Goal: Communication & Community: Ask a question

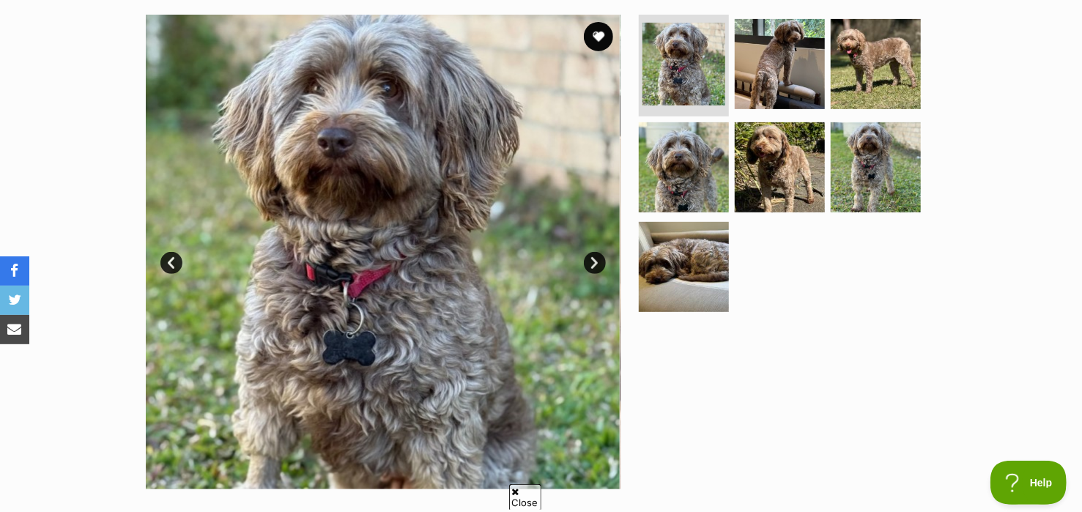
scroll to position [247, 0]
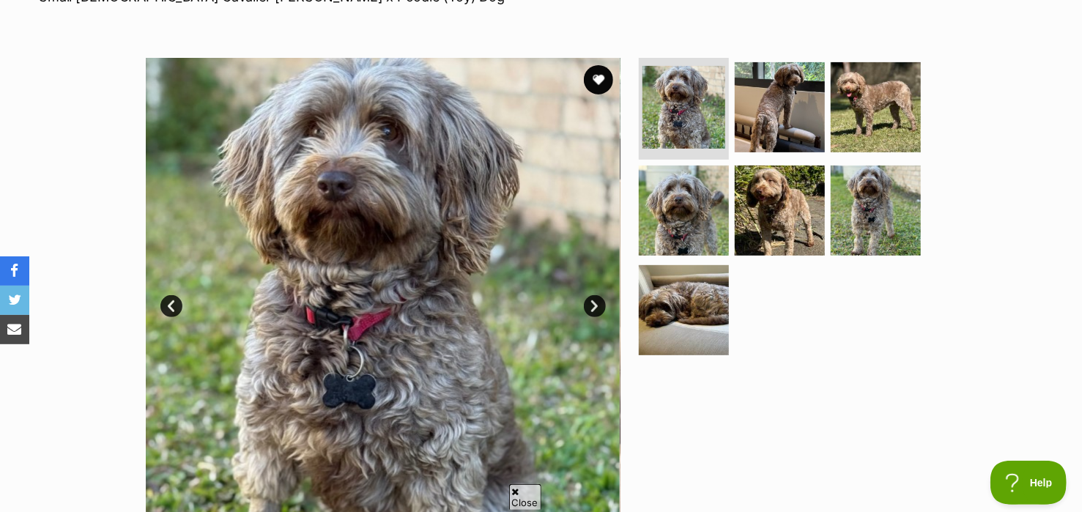
click at [593, 300] on link "Next" at bounding box center [595, 306] width 22 height 22
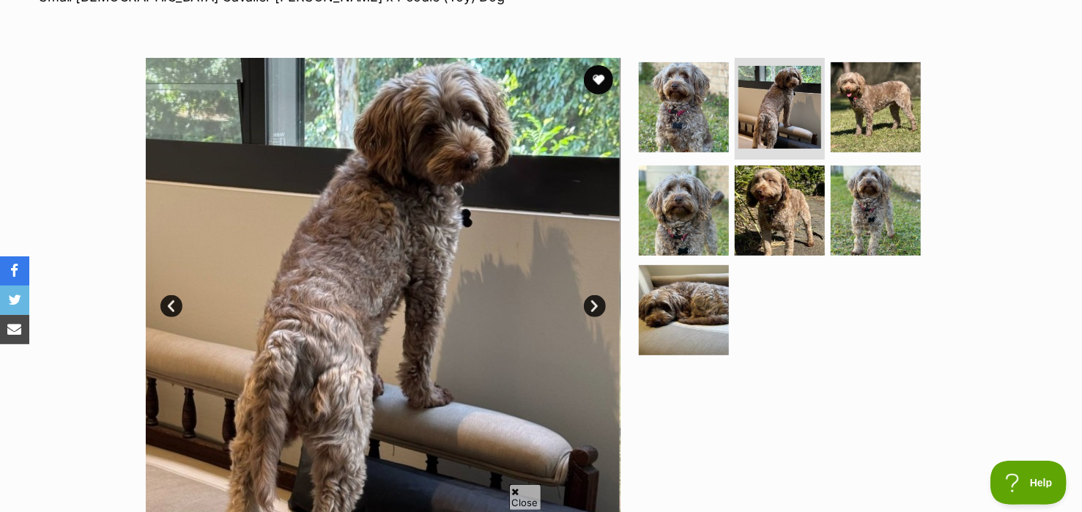
click at [593, 300] on link "Next" at bounding box center [595, 306] width 22 height 22
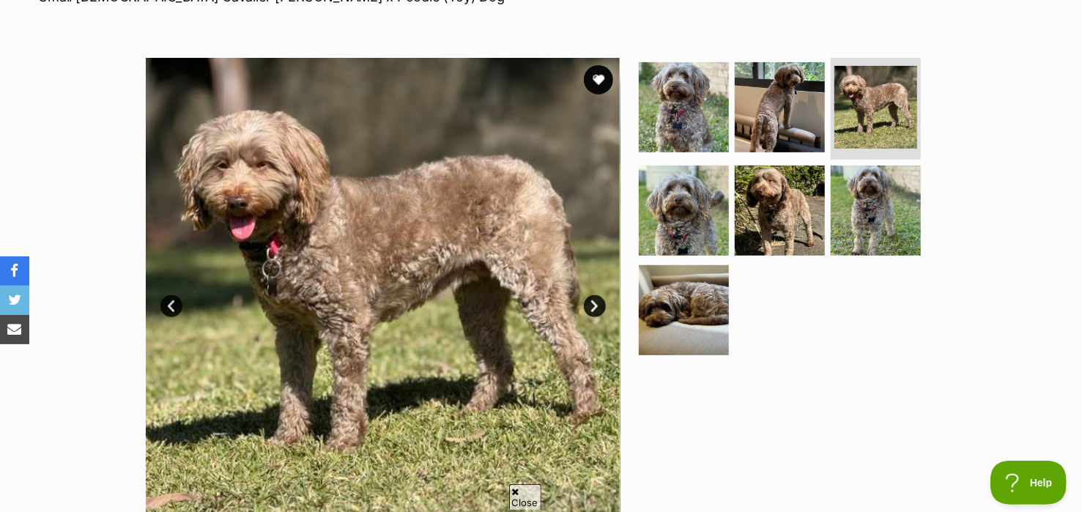
click at [593, 300] on link "Next" at bounding box center [595, 306] width 22 height 22
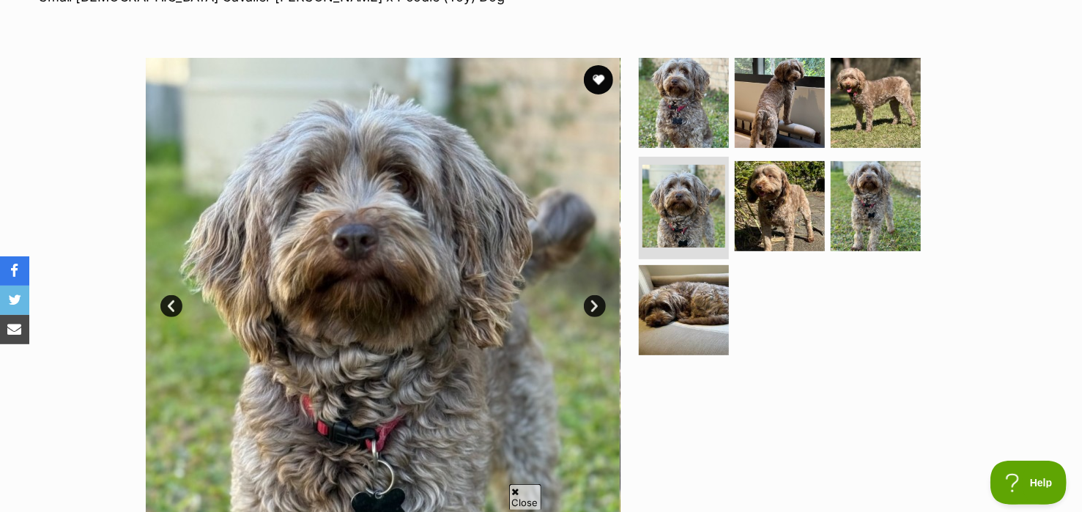
click at [593, 300] on link "Next" at bounding box center [595, 306] width 22 height 22
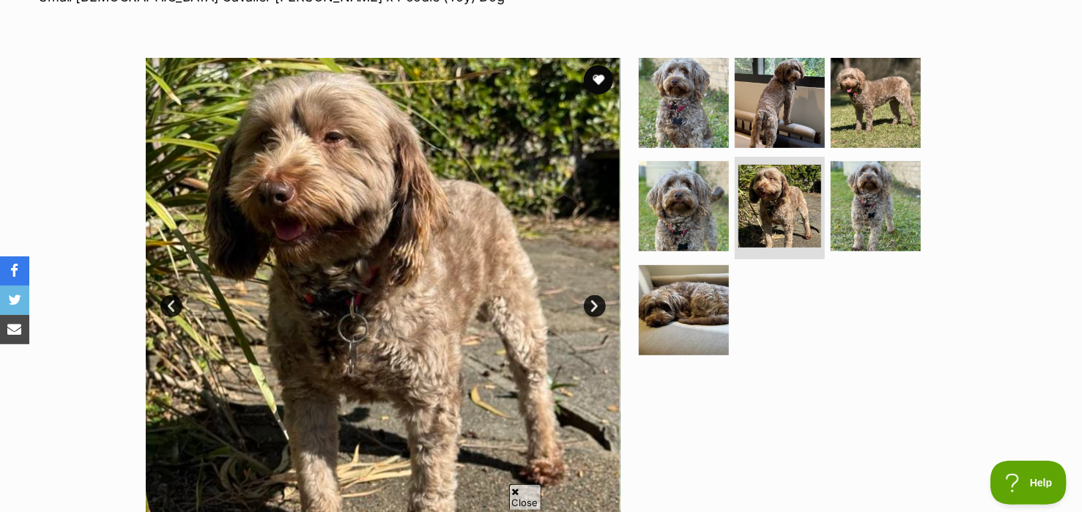
click at [593, 300] on link "Next" at bounding box center [595, 306] width 22 height 22
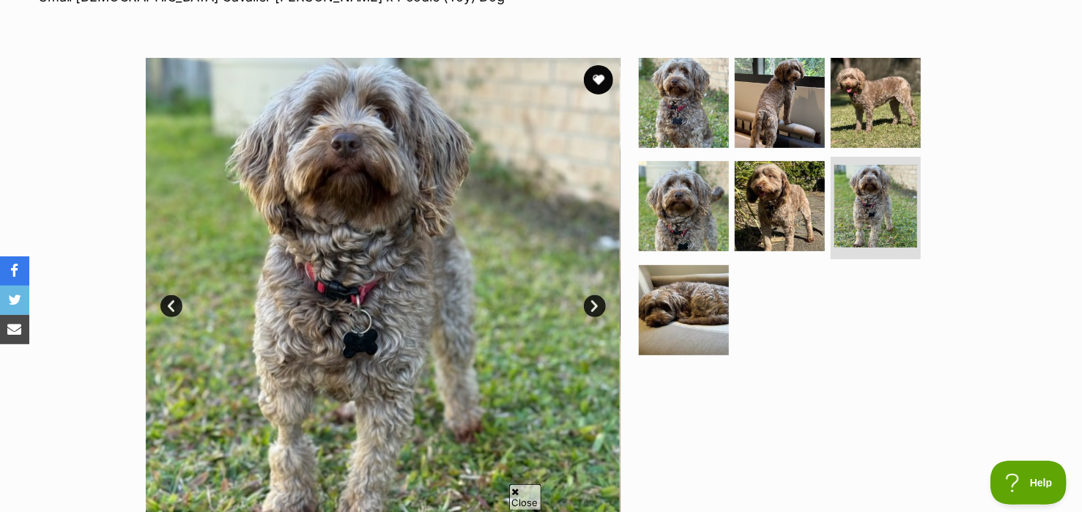
click at [593, 300] on link "Next" at bounding box center [595, 306] width 22 height 22
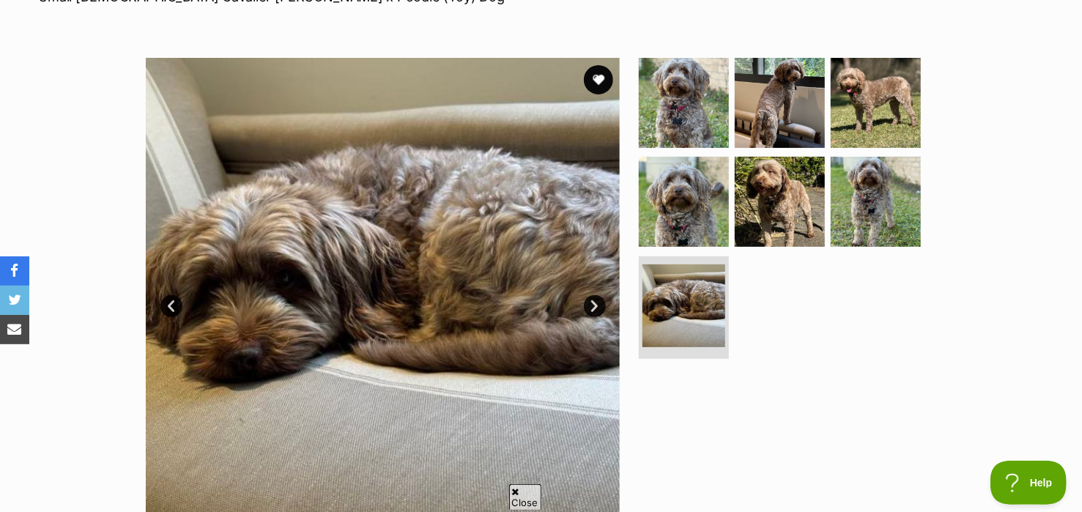
click at [593, 300] on link "Next" at bounding box center [595, 306] width 22 height 22
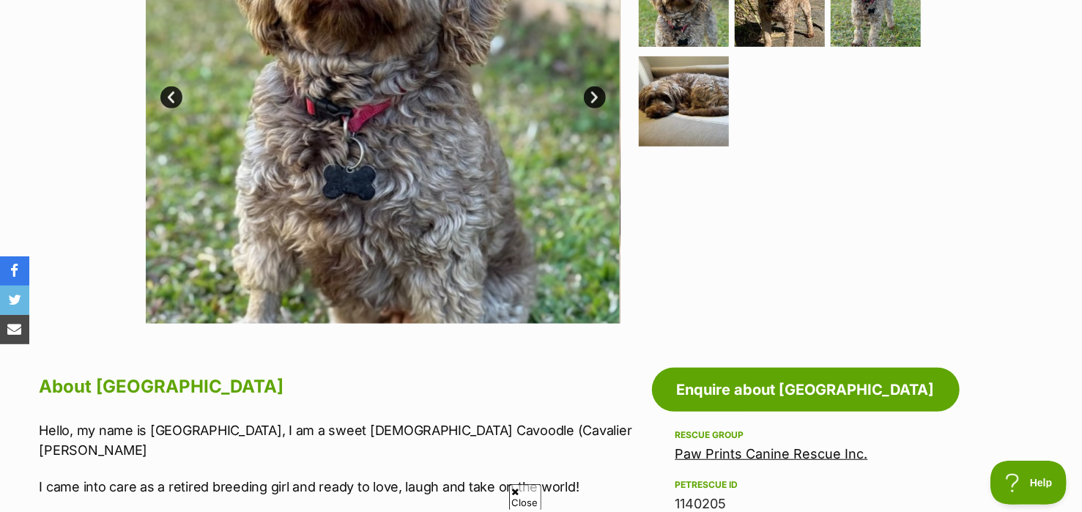
scroll to position [450, 0]
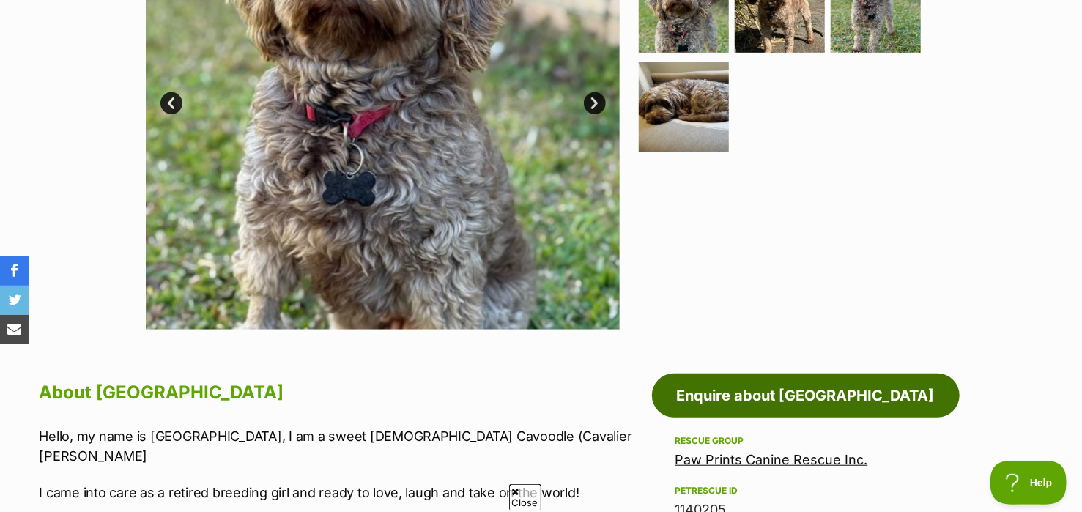
click at [765, 394] on link "Enquire about [GEOGRAPHIC_DATA]" at bounding box center [806, 396] width 308 height 44
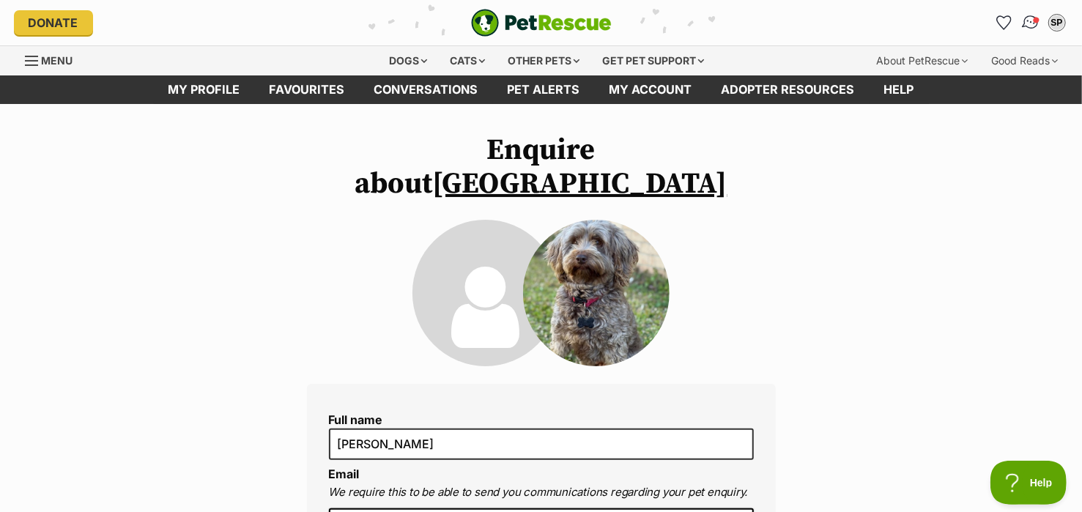
click at [1032, 17] on img "Conversations" at bounding box center [1030, 22] width 20 height 19
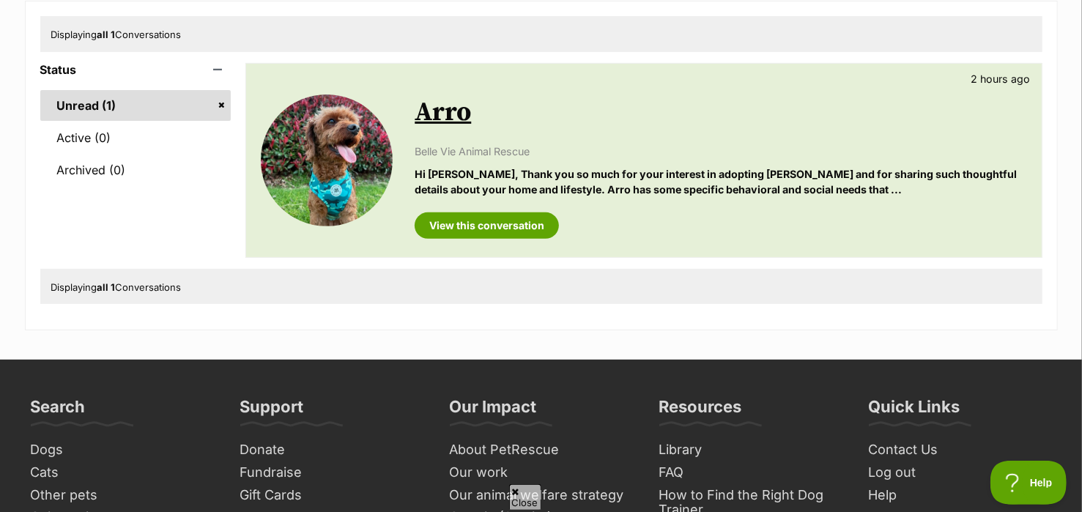
scroll to position [221, 0]
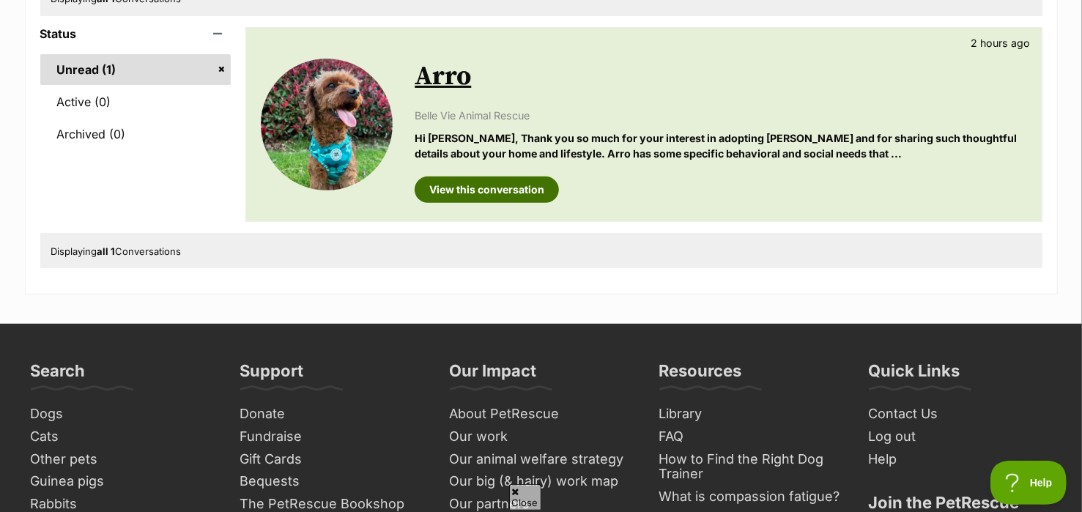
click at [482, 188] on link "View this conversation" at bounding box center [487, 190] width 144 height 26
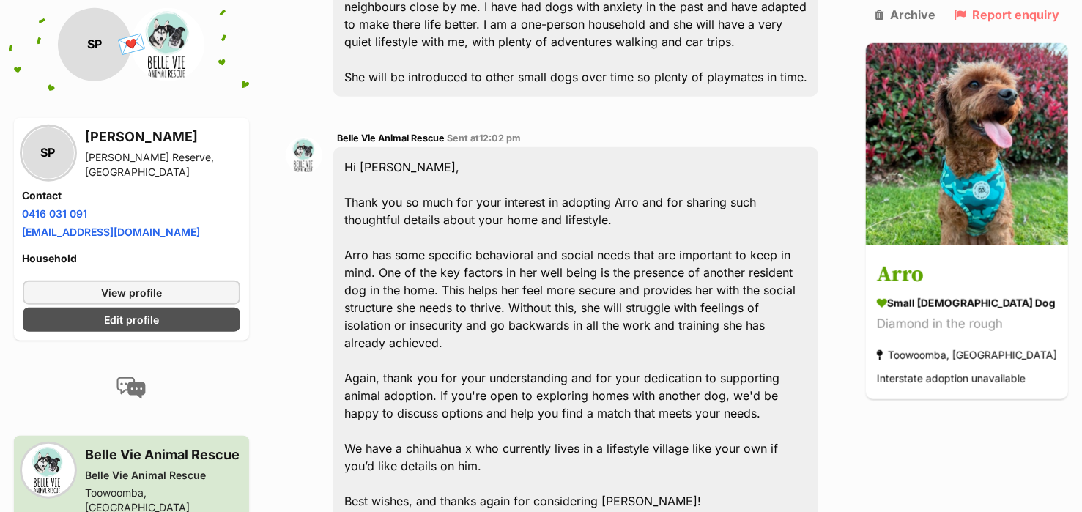
scroll to position [626, 0]
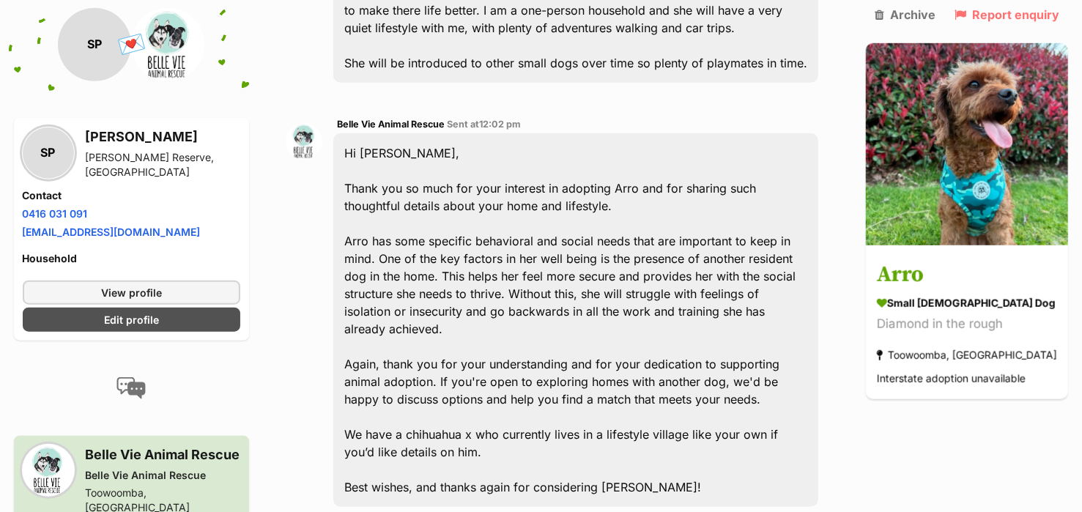
drag, startPoint x: 489, startPoint y: 480, endPoint x: 494, endPoint y: 471, distance: 10.8
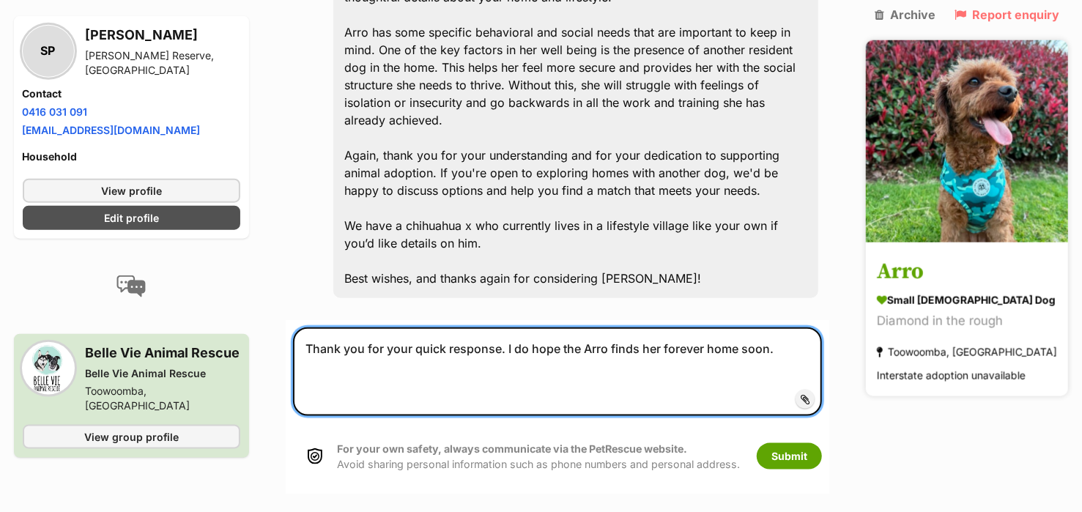
scroll to position [836, 0]
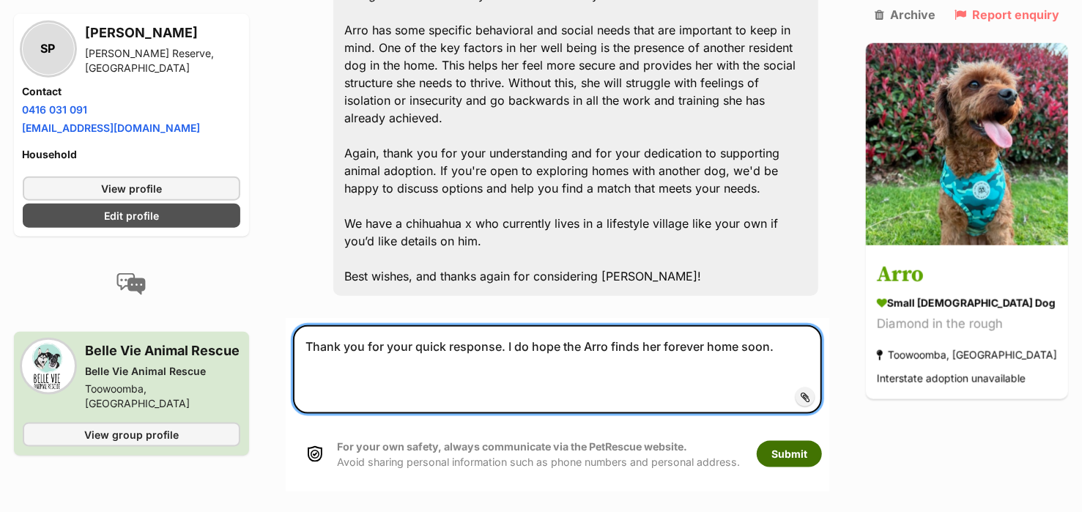
type textarea "Thank you for your quick response. I do hope the Arro finds her forever home so…"
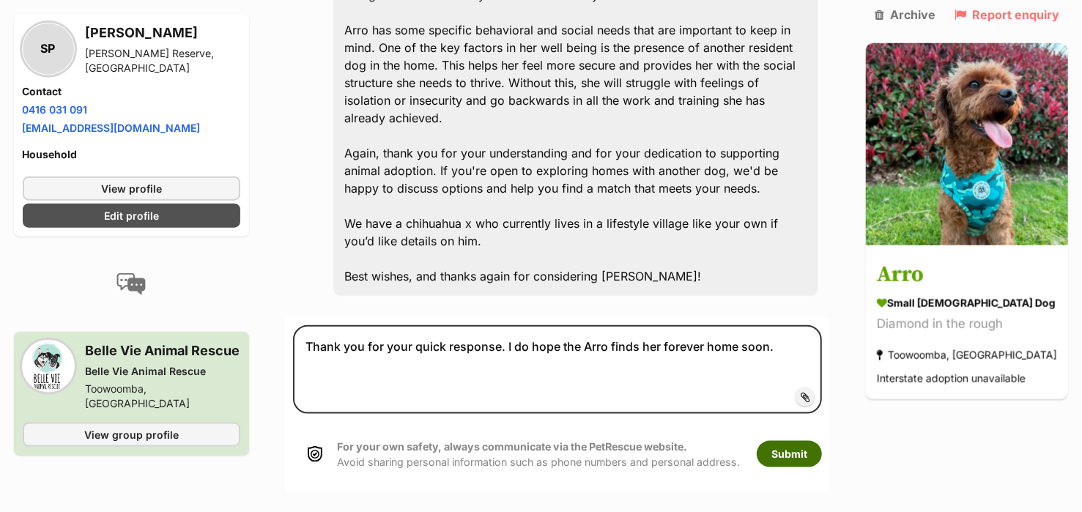
click at [811, 441] on button "Submit" at bounding box center [789, 454] width 65 height 26
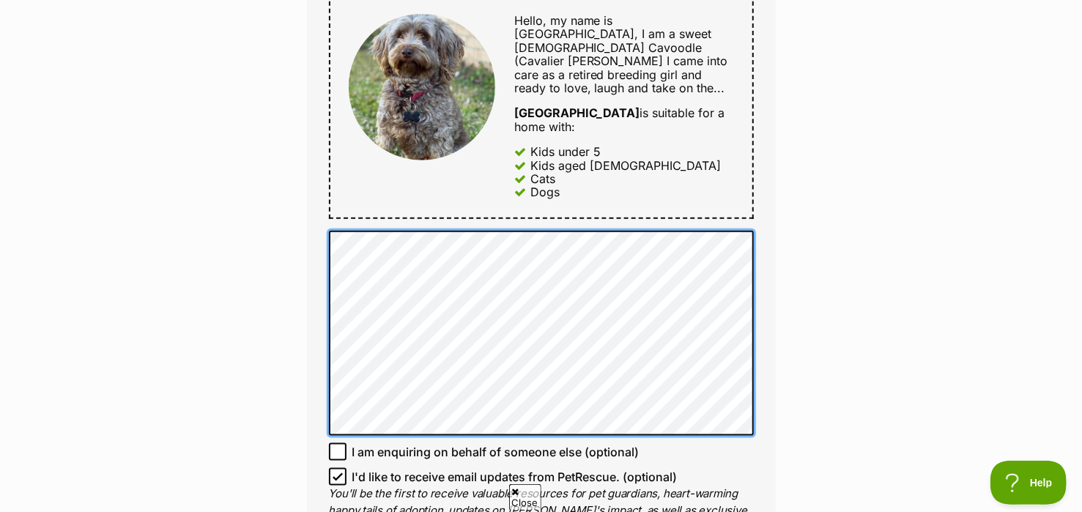
scroll to position [771, 0]
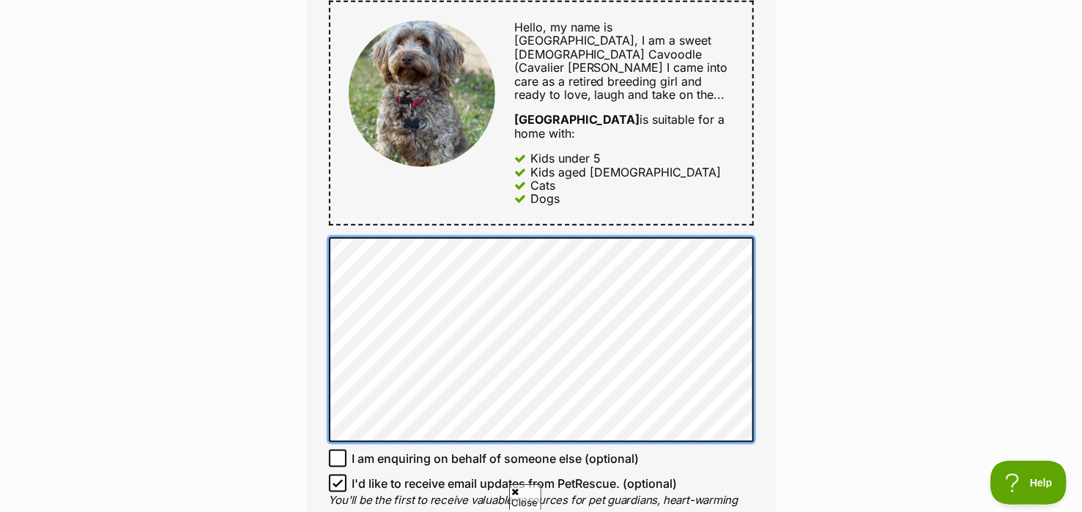
click at [316, 305] on div "Full name Sharon Pearson Email We require this to be able to send you communica…" at bounding box center [541, 98] width 469 height 970
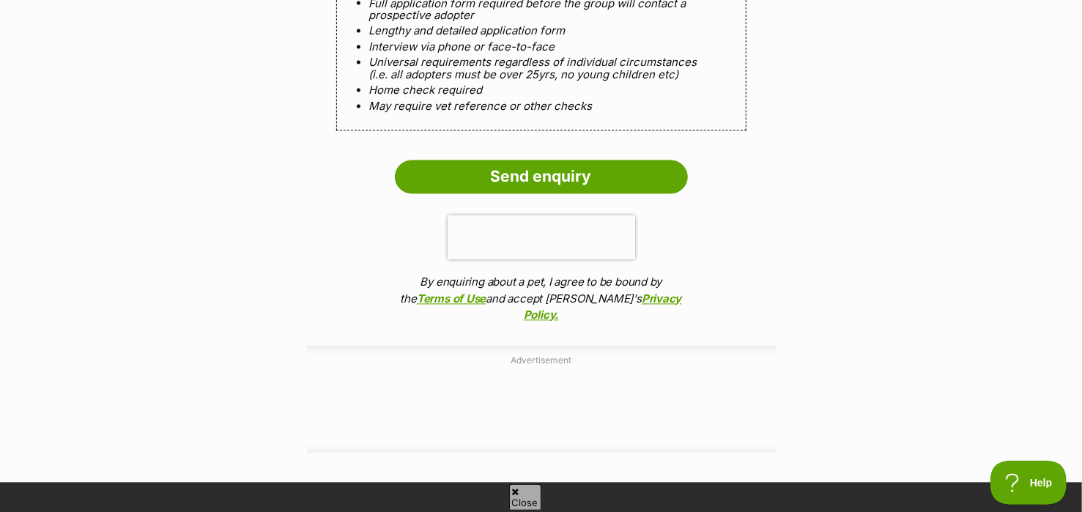
scroll to position [1516, 0]
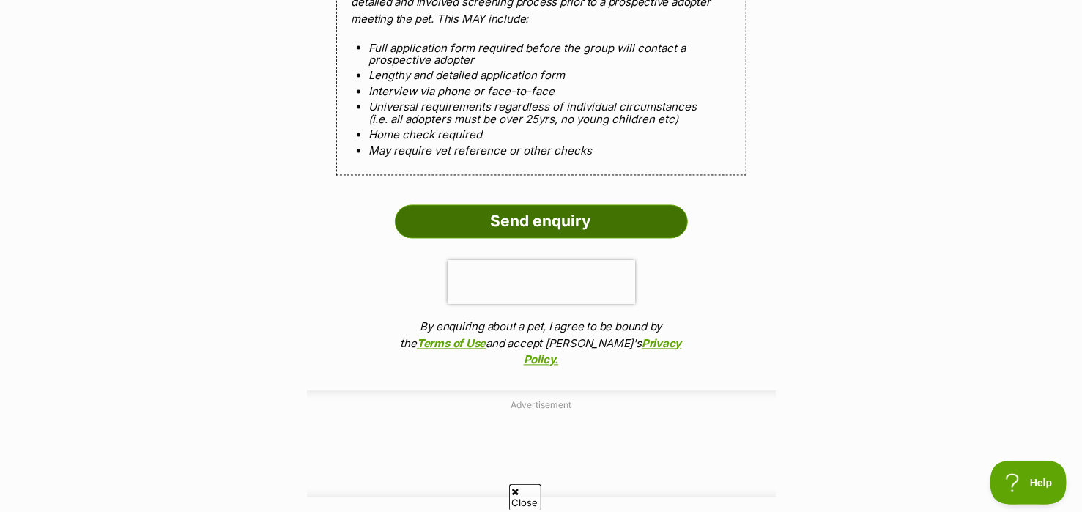
click at [620, 205] on input "Send enquiry" at bounding box center [541, 222] width 293 height 34
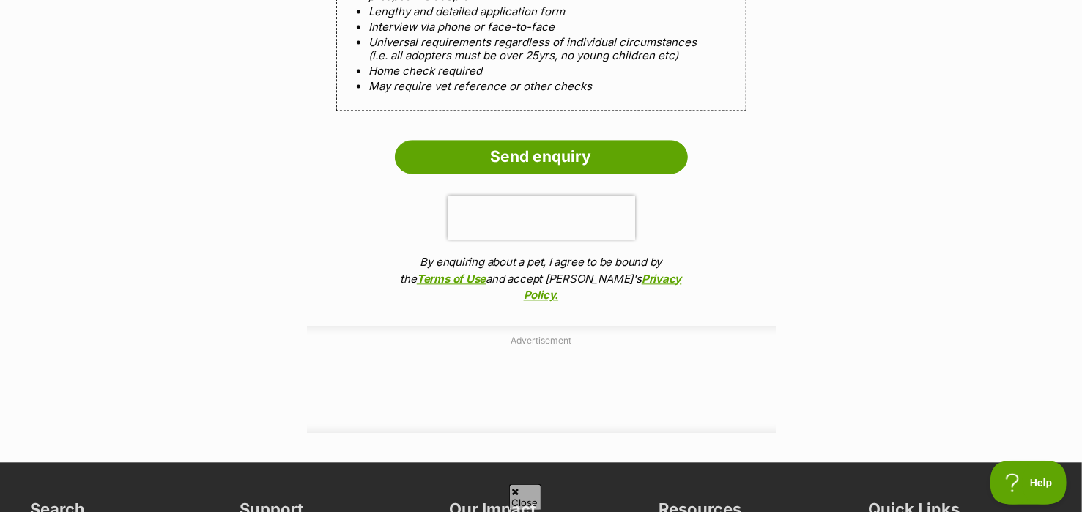
scroll to position [1762, 0]
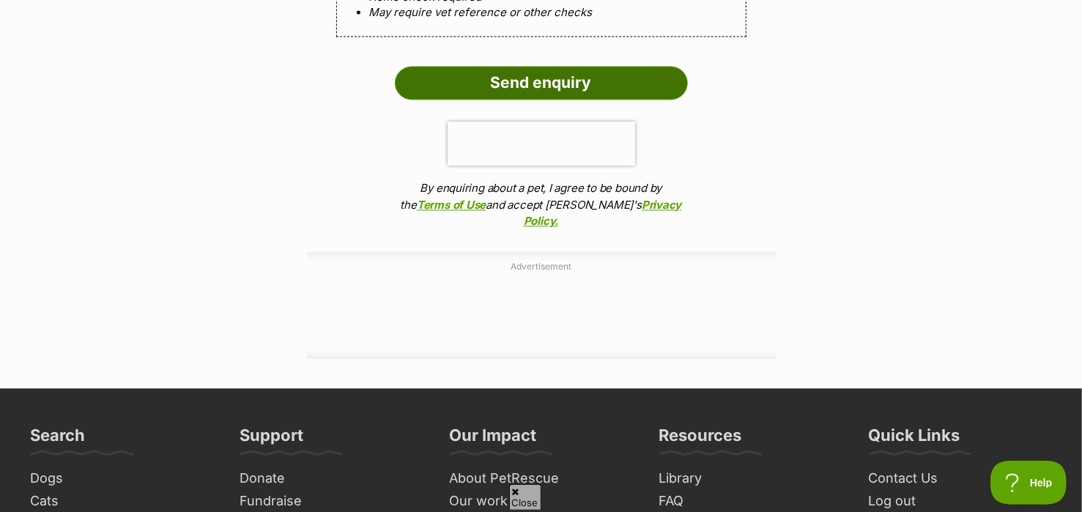
click at [577, 66] on input "Send enquiry" at bounding box center [541, 83] width 293 height 34
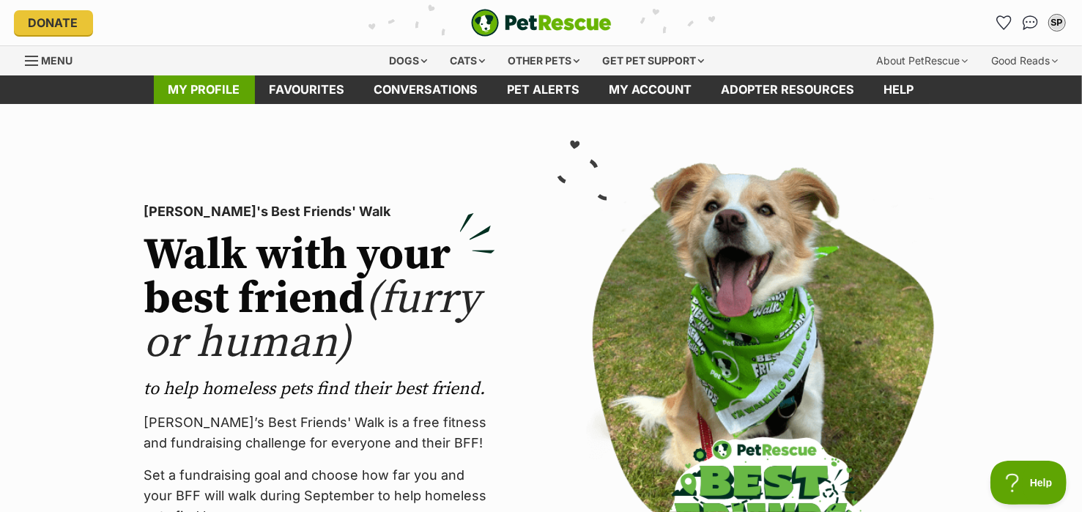
click at [212, 87] on link "My profile" at bounding box center [204, 89] width 101 height 29
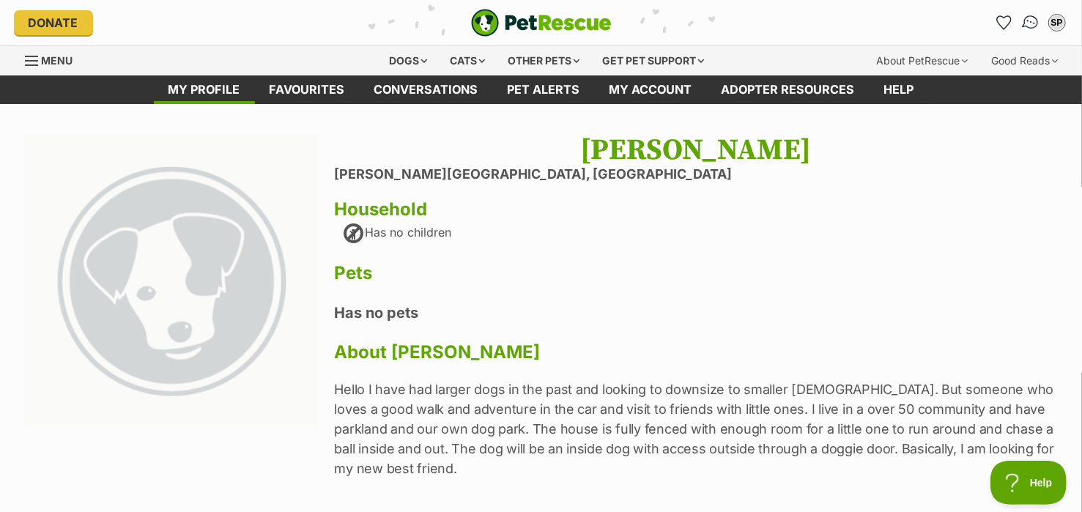
click at [1030, 23] on img "Conversations" at bounding box center [1030, 22] width 20 height 19
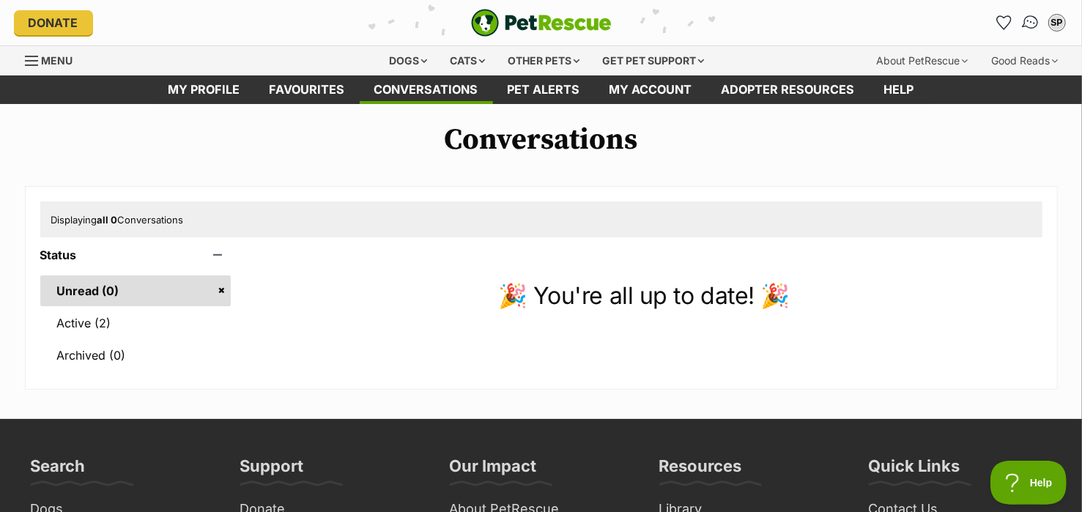
click at [1026, 21] on img "Conversations" at bounding box center [1030, 22] width 20 height 19
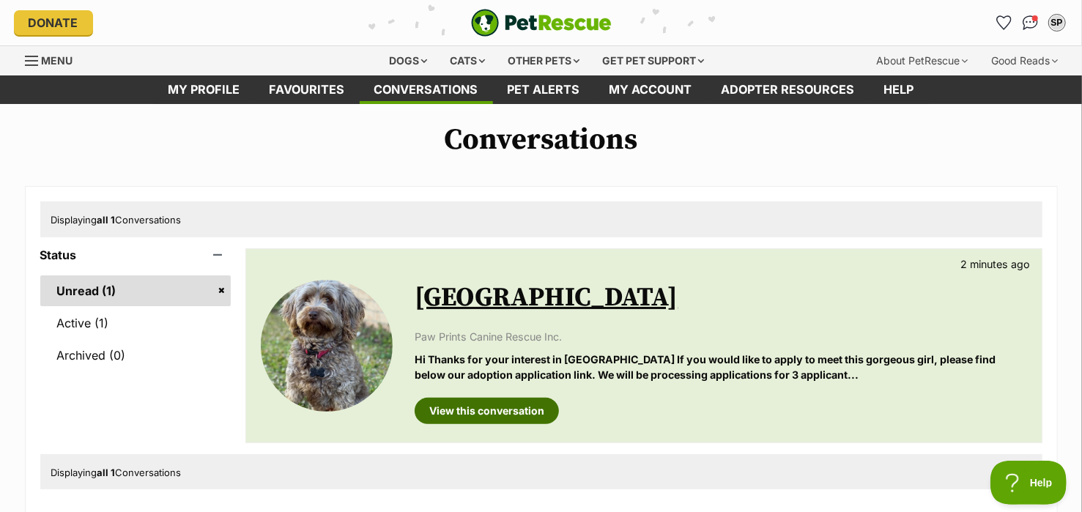
click at [515, 407] on link "View this conversation" at bounding box center [487, 411] width 144 height 26
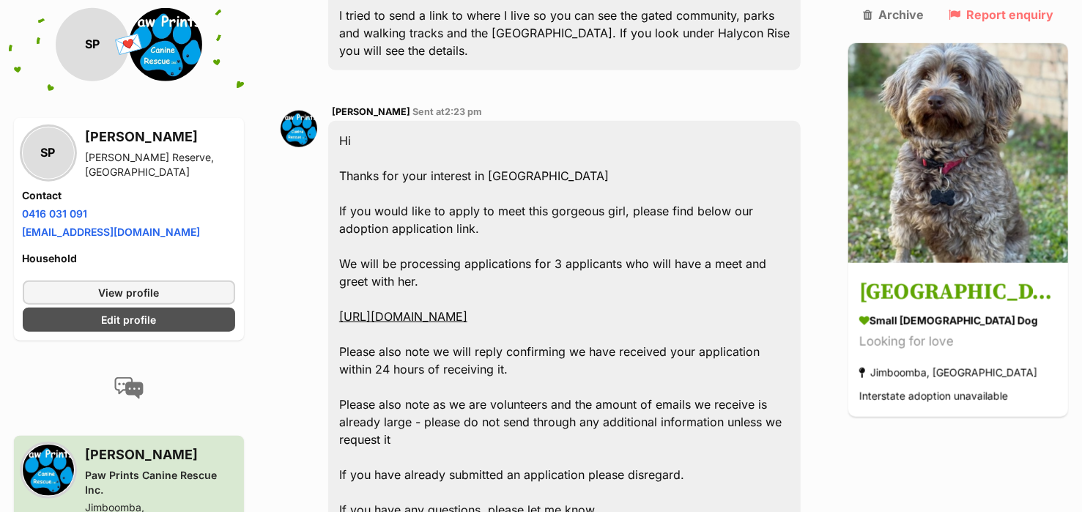
scroll to position [732, 0]
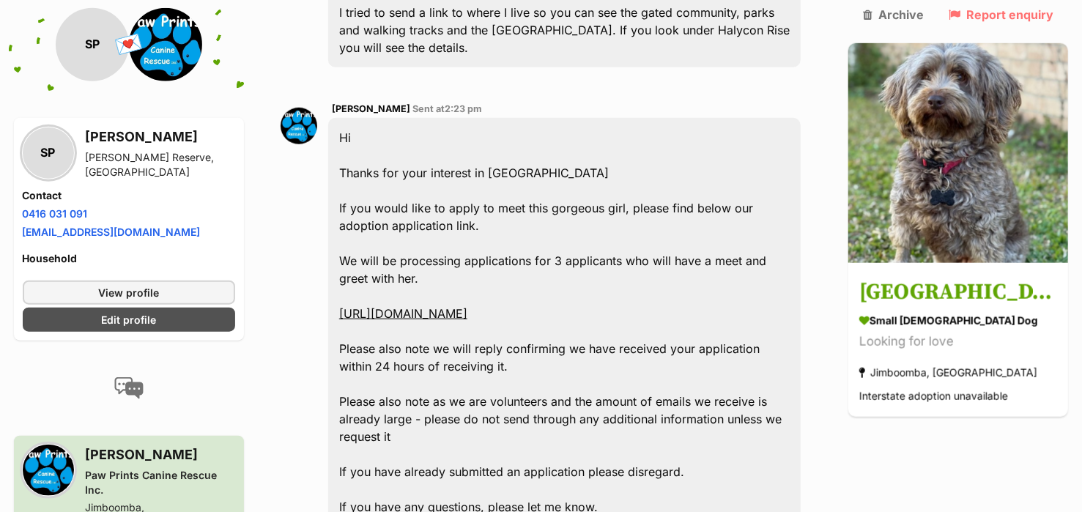
click at [467, 306] on link "https://goo.gl/forms/PqpkCcE89ikDR2Lw1" at bounding box center [403, 313] width 128 height 15
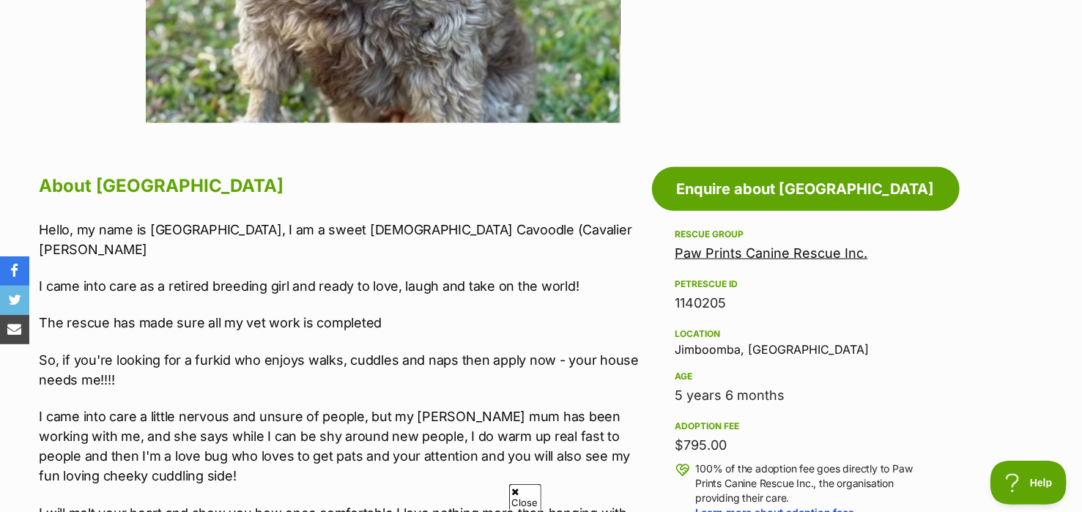
scroll to position [651, 0]
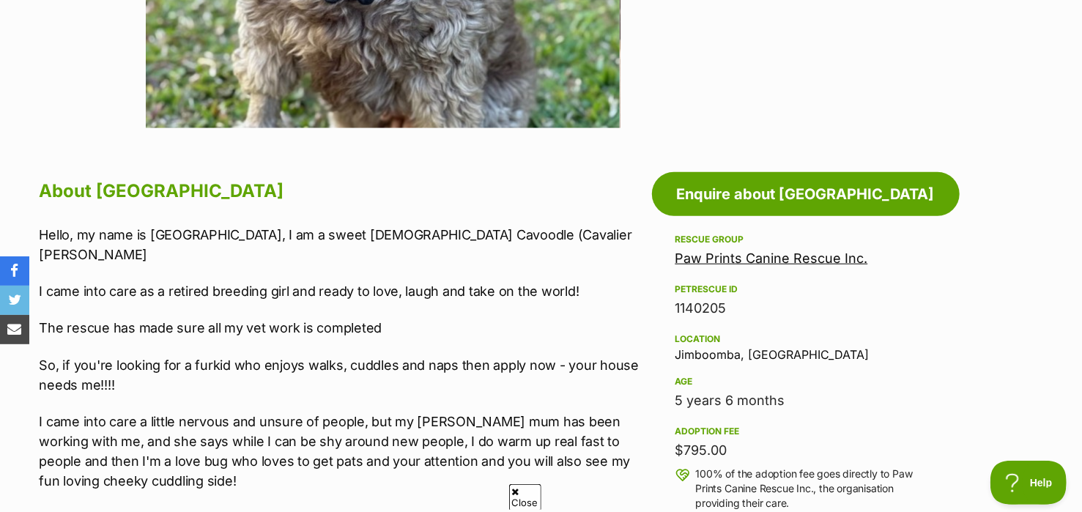
drag, startPoint x: 500, startPoint y: 232, endPoint x: 642, endPoint y: 259, distance: 143.9
click at [642, 259] on p "Hello, my name is [GEOGRAPHIC_DATA], I am a sweet [DEMOGRAPHIC_DATA] Cavoodle (…" at bounding box center [342, 245] width 605 height 40
copy p "Cavalier [PERSON_NAME] x Poodle"
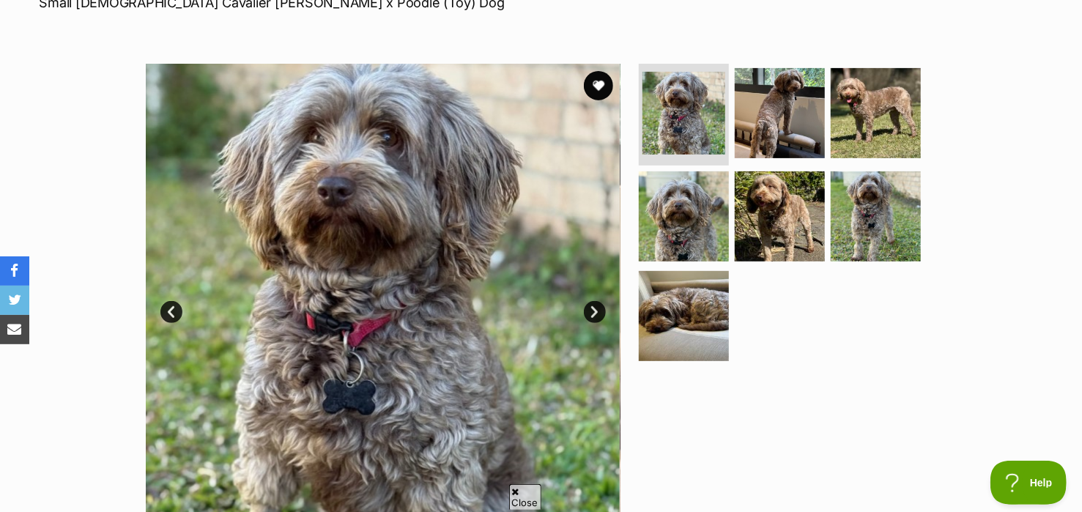
scroll to position [272, 0]
